Goal: Download file/media

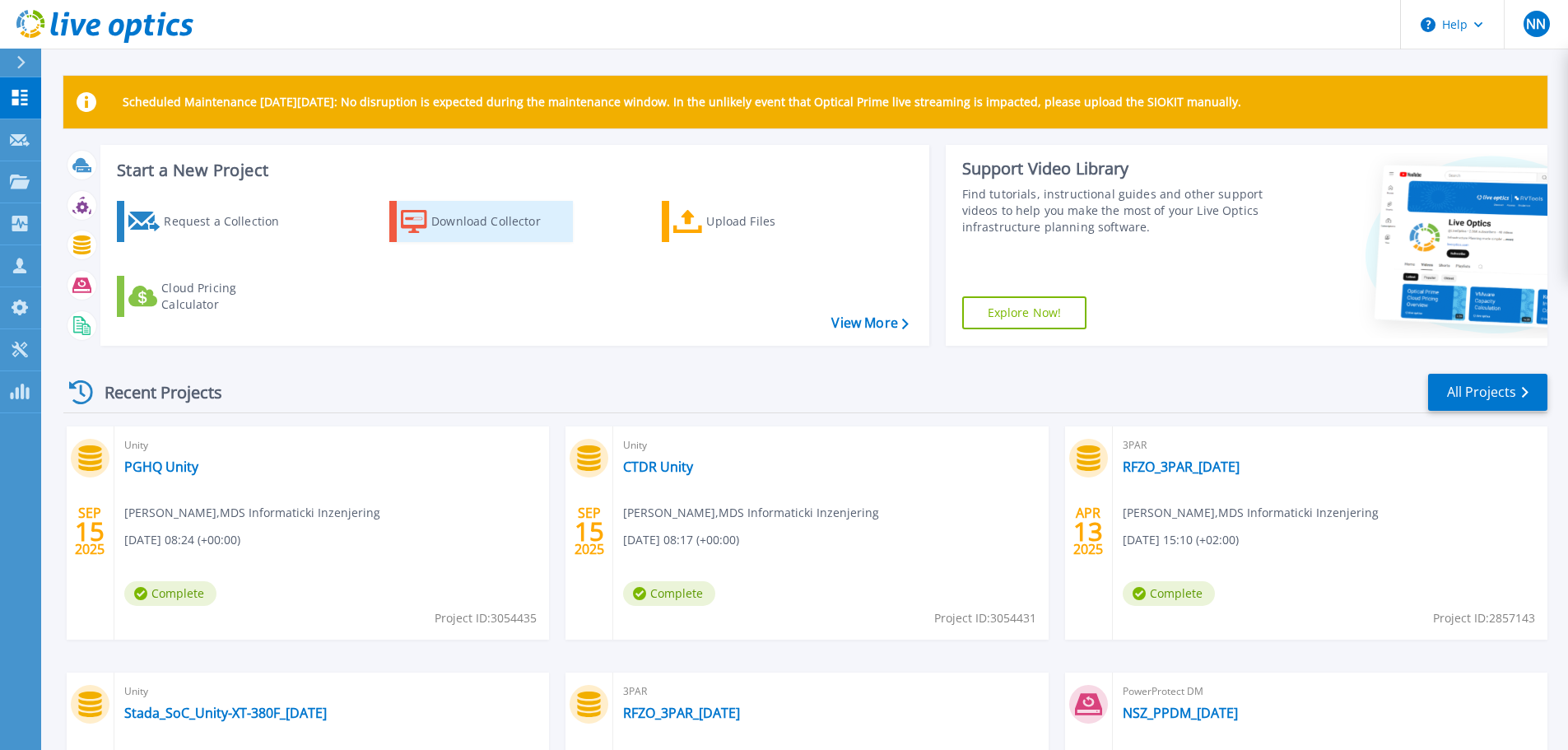
click at [464, 220] on div "Download Collector" at bounding box center [497, 222] width 131 height 33
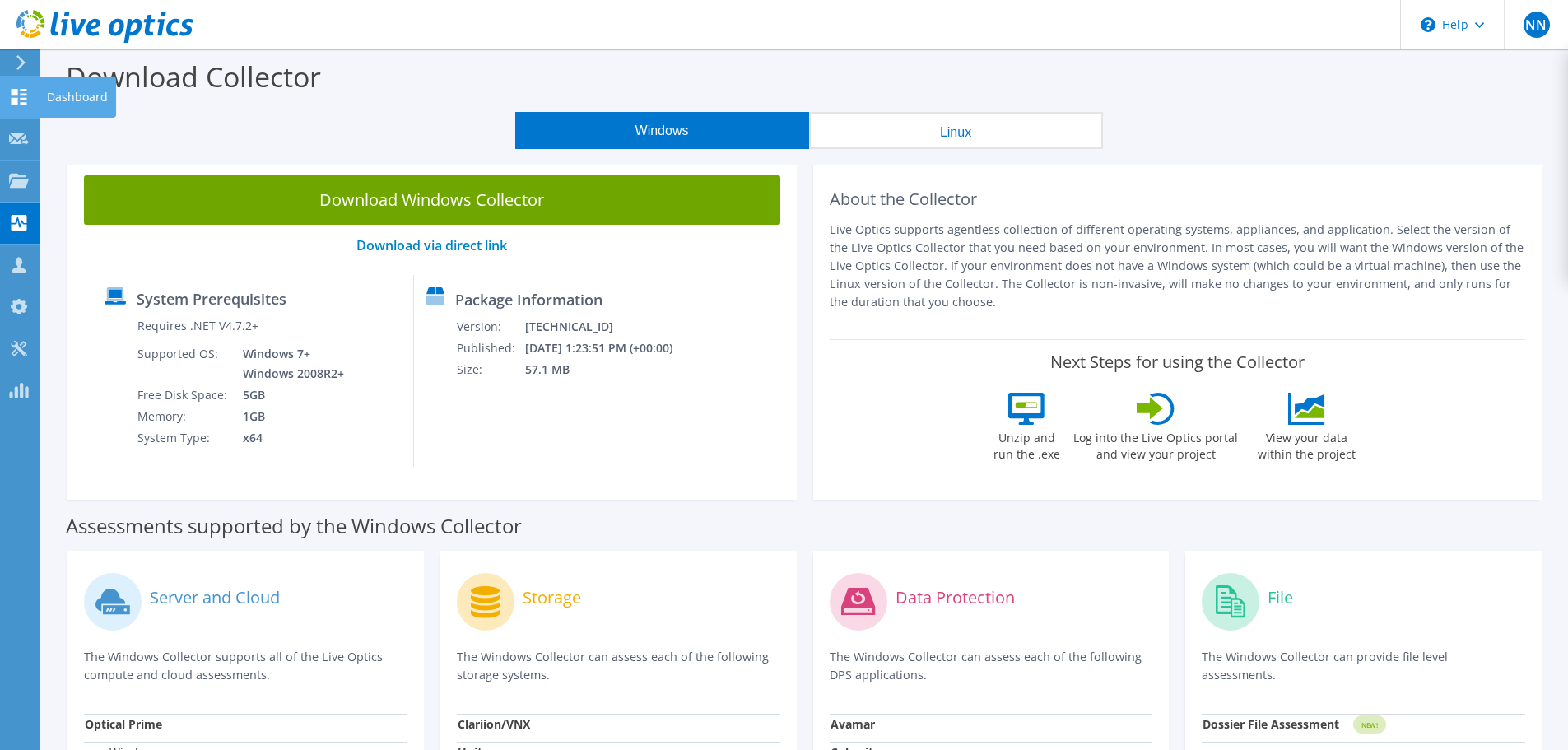
click at [26, 98] on use at bounding box center [20, 97] width 16 height 16
